Goal: Obtain resource: Download file/media

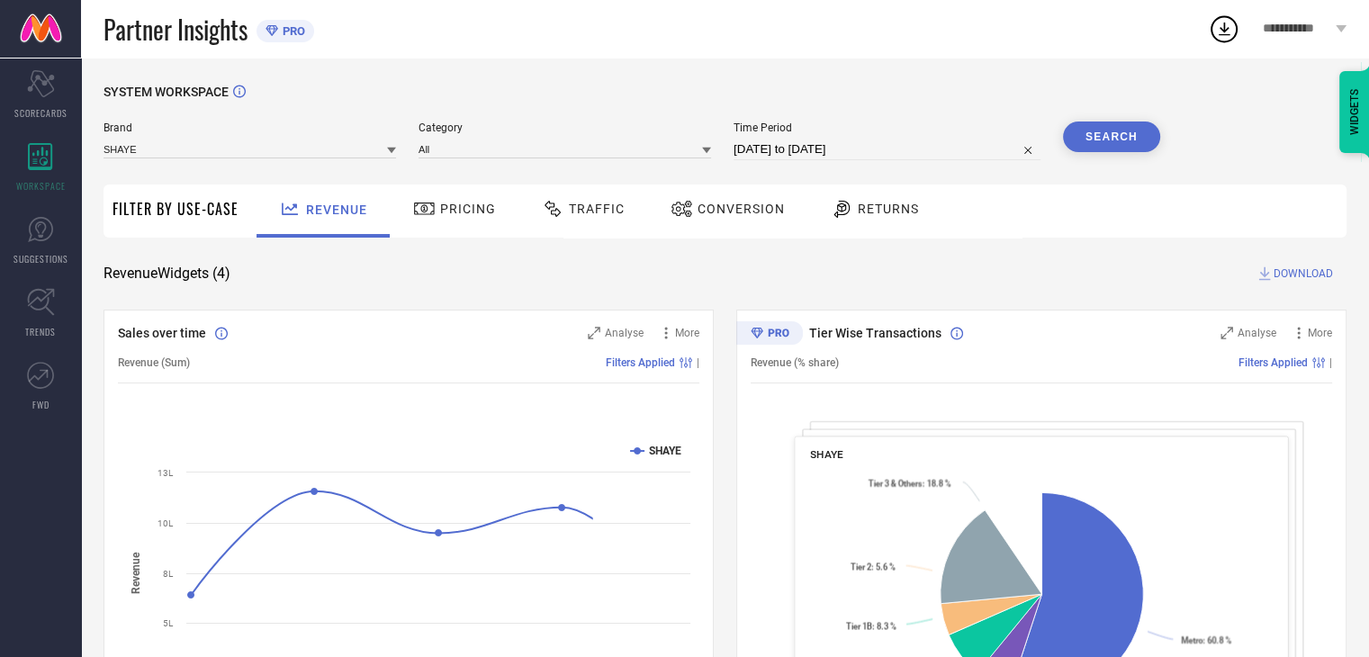
click at [722, 216] on span "Conversion" at bounding box center [741, 209] width 87 height 14
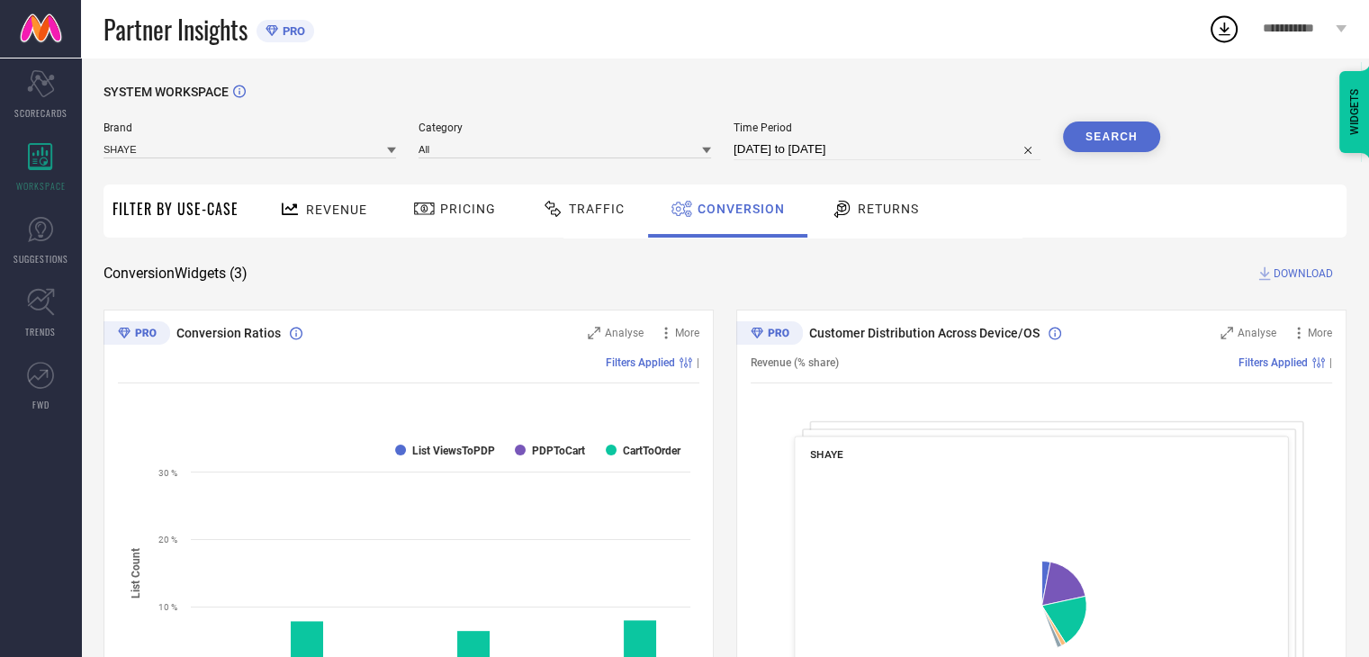
select select "6"
select select "2025"
select select "7"
select select "2025"
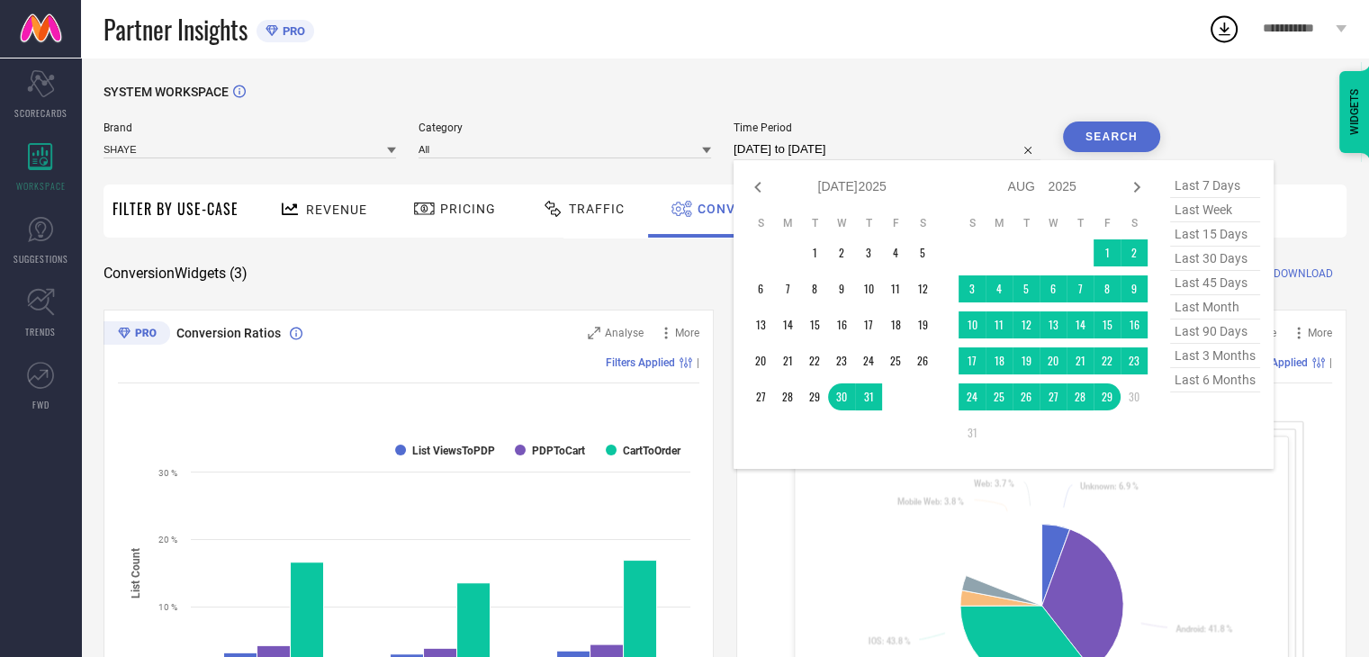
click at [954, 153] on input "[DATE] to [DATE]" at bounding box center [887, 150] width 307 height 22
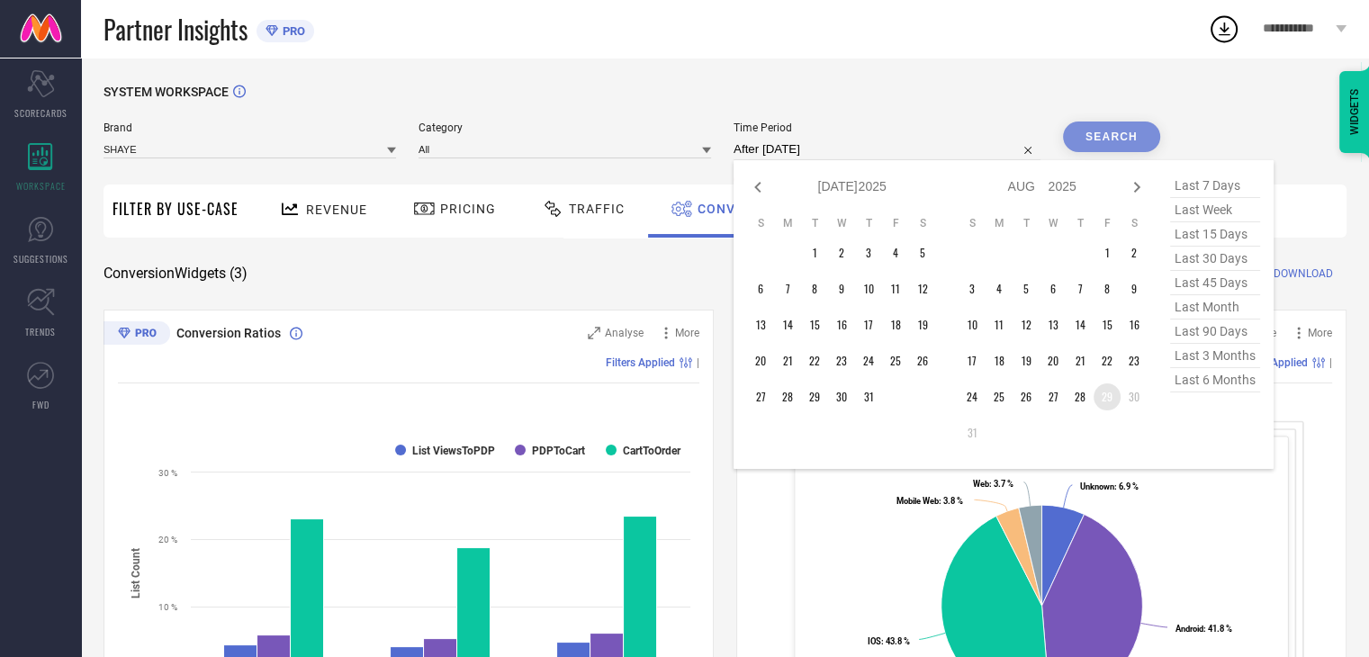
click at [1118, 399] on td "29" at bounding box center [1107, 397] width 27 height 27
type input "[DATE] to [DATE]"
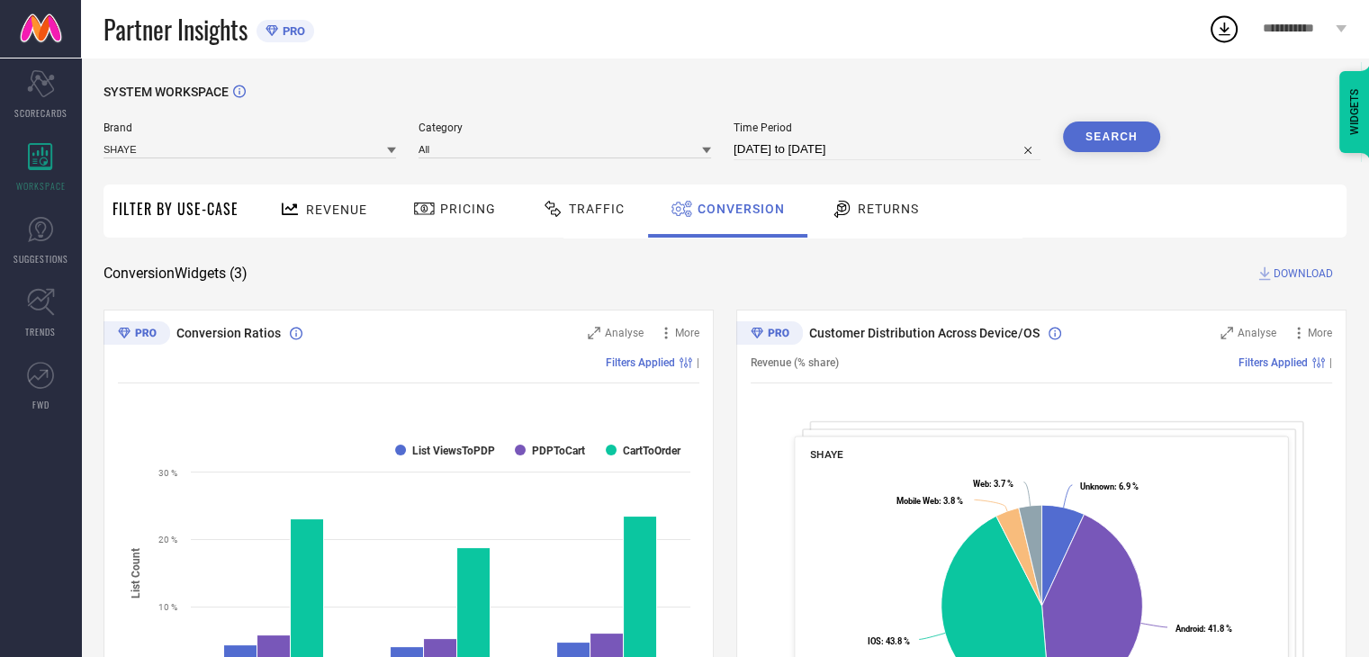
click at [1127, 147] on button "Search" at bounding box center [1111, 137] width 97 height 31
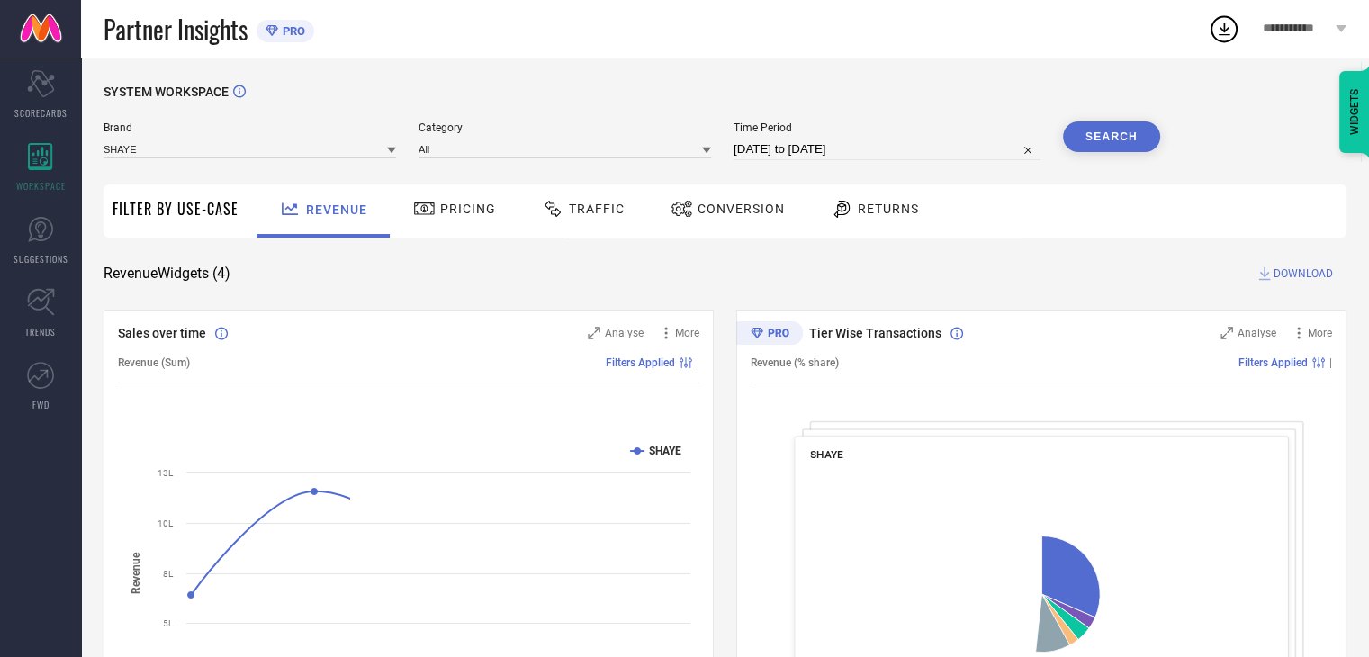
click at [702, 221] on div "Conversion" at bounding box center [727, 209] width 123 height 31
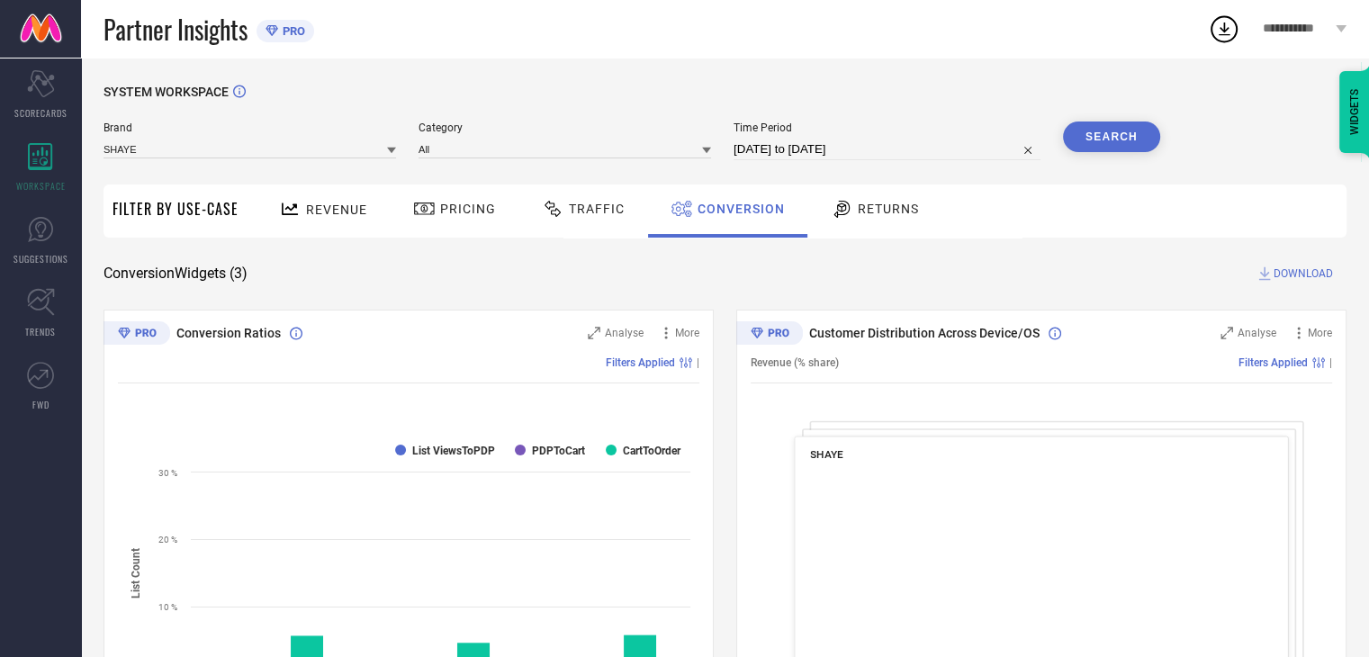
click at [871, 147] on input "[DATE] to [DATE]" at bounding box center [887, 150] width 307 height 22
select select "6"
select select "2025"
select select "7"
select select "2025"
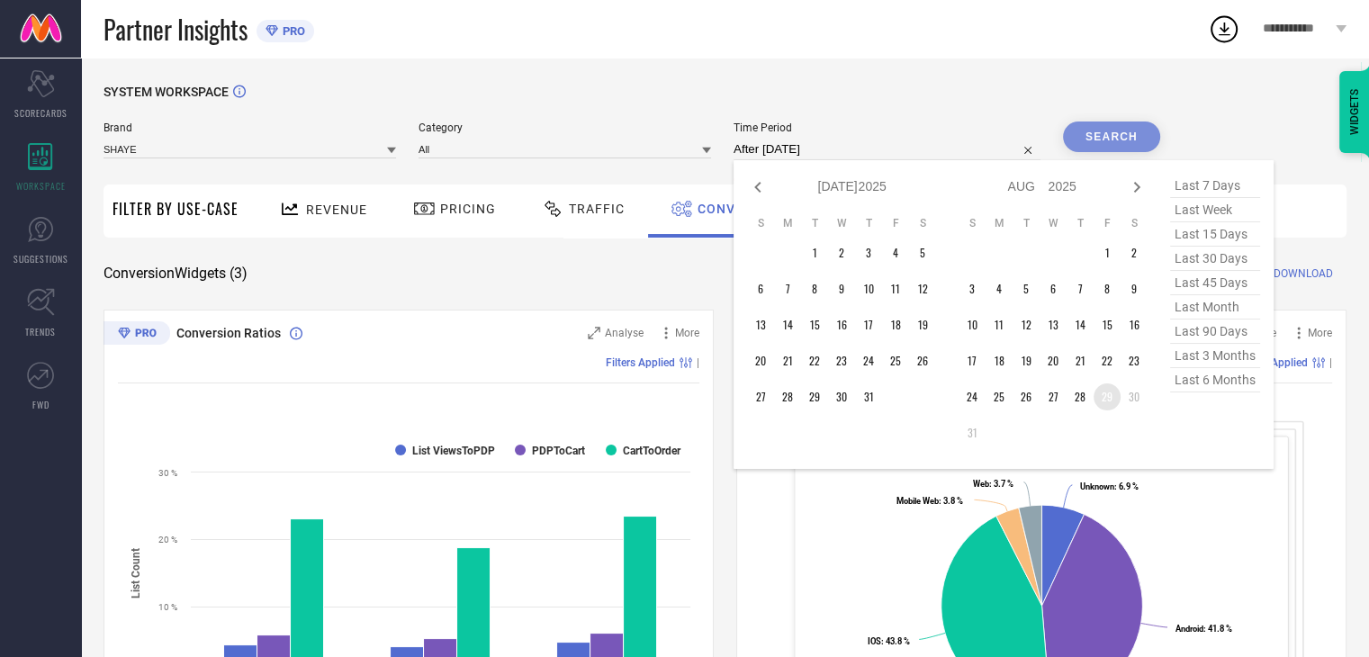
click at [1110, 403] on td "29" at bounding box center [1107, 397] width 27 height 27
type input "[DATE] to [DATE]"
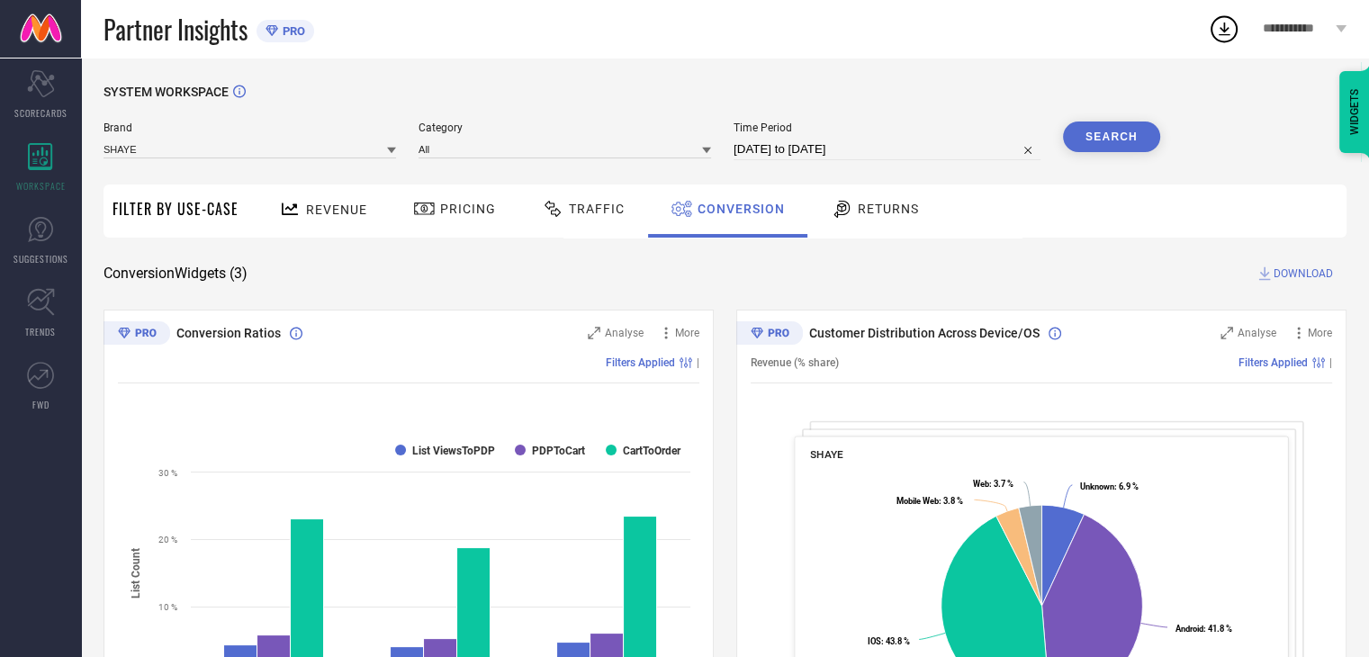
click at [1127, 150] on button "Search" at bounding box center [1111, 137] width 97 height 31
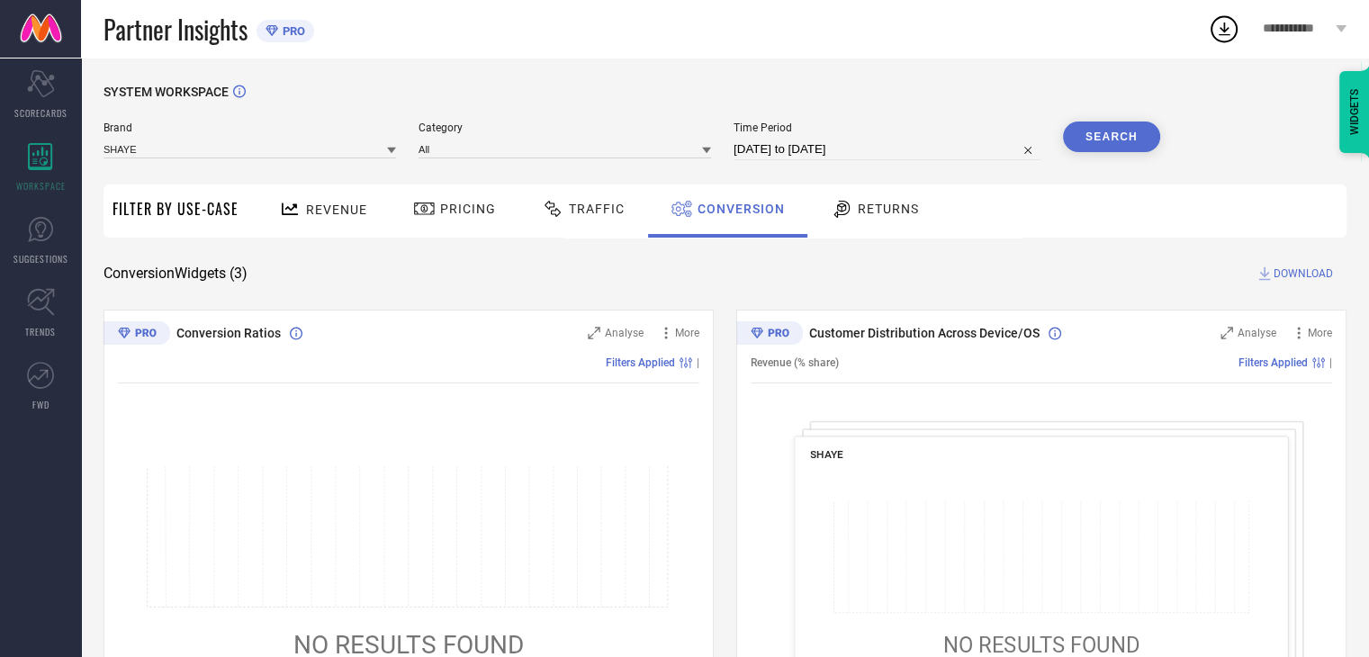
click at [1299, 275] on span "DOWNLOAD" at bounding box center [1303, 274] width 59 height 18
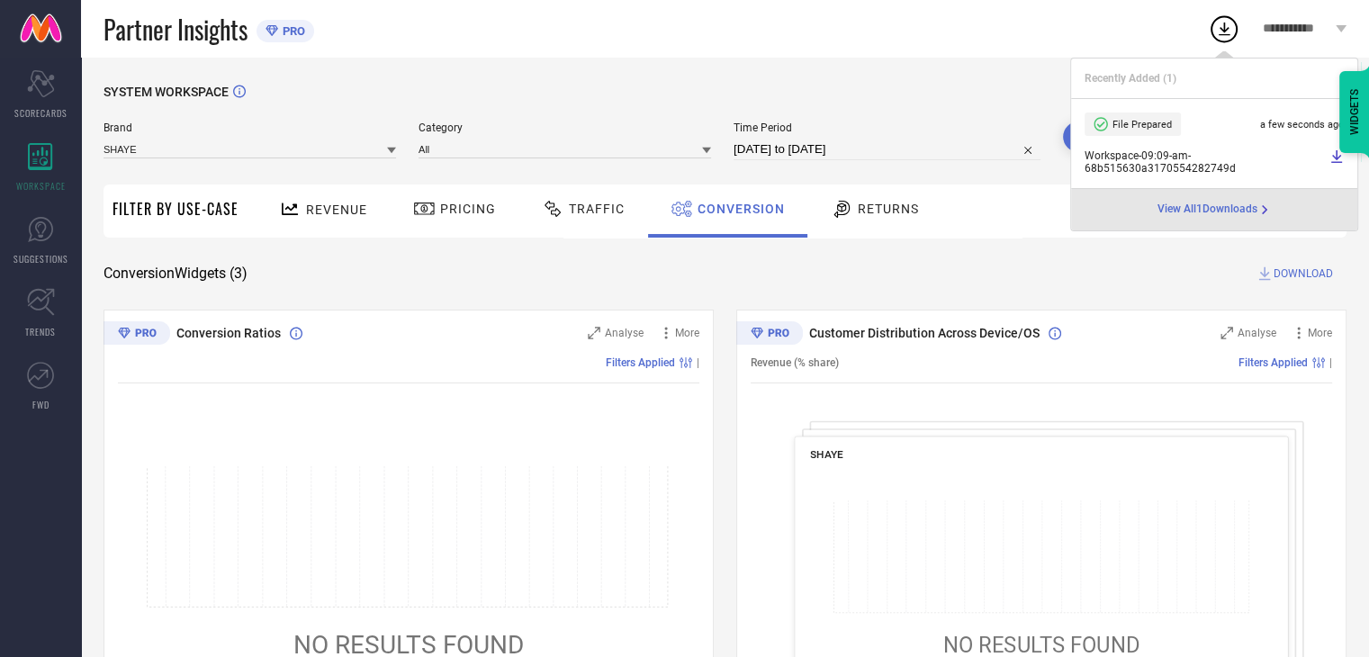
click at [1152, 157] on span "Workspace - 09:09-am - 68b515630a3170554282749d" at bounding box center [1205, 161] width 240 height 25
click at [1334, 153] on icon at bounding box center [1337, 156] width 14 height 14
